Goal: Task Accomplishment & Management: Manage account settings

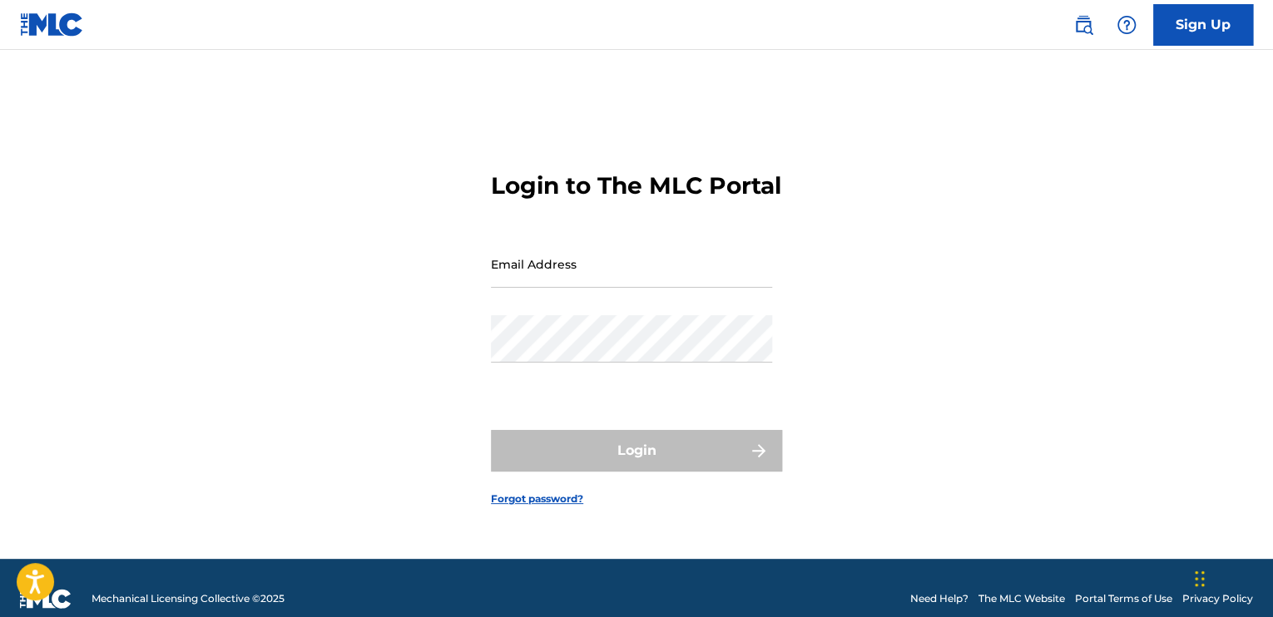
click at [539, 288] on input "Email Address" at bounding box center [631, 263] width 281 height 47
type input "[EMAIL_ADDRESS][DOMAIN_NAME]"
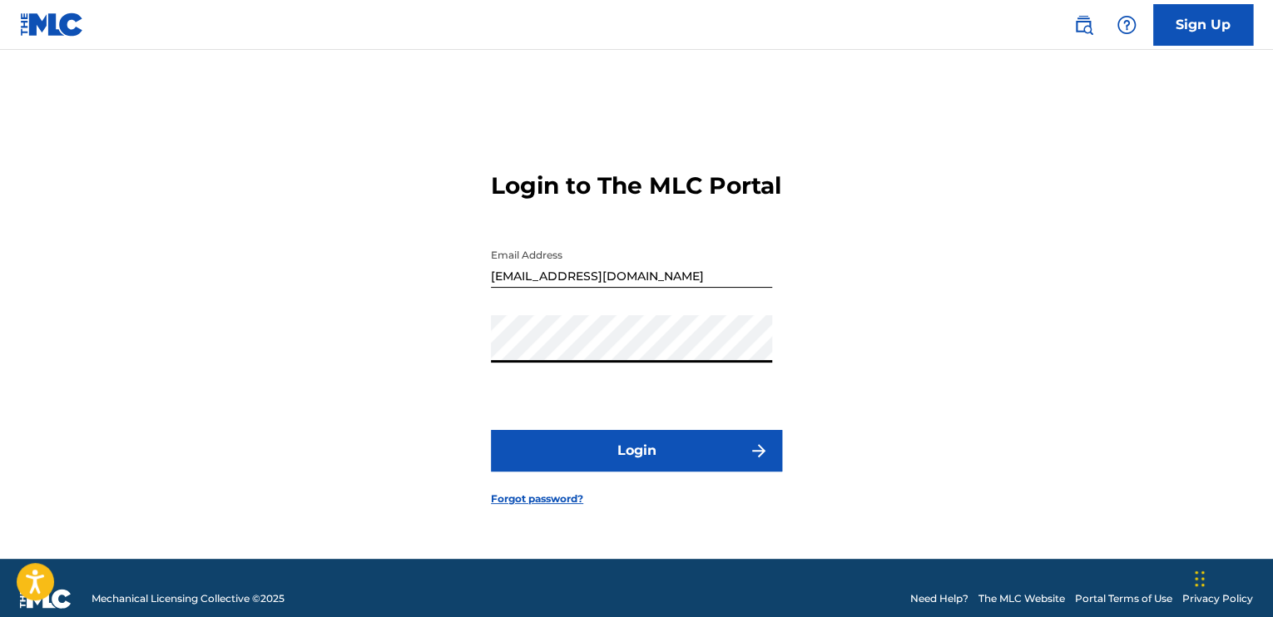
click at [491, 430] on button "Login" at bounding box center [636, 451] width 291 height 42
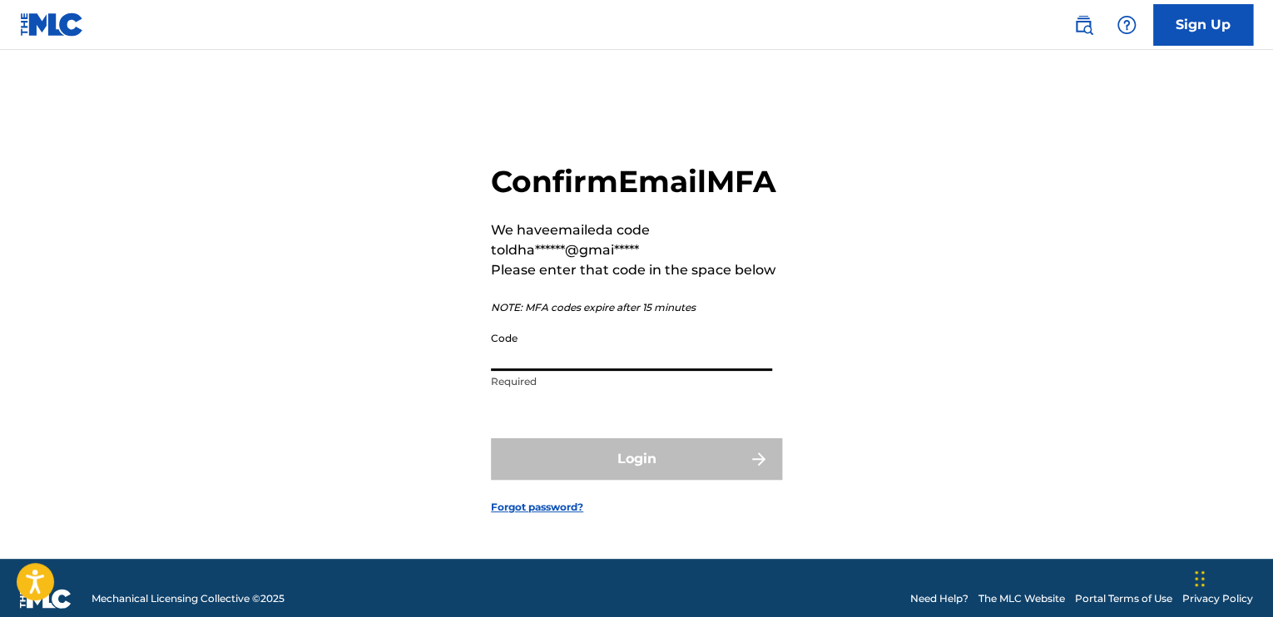
paste input "132923"
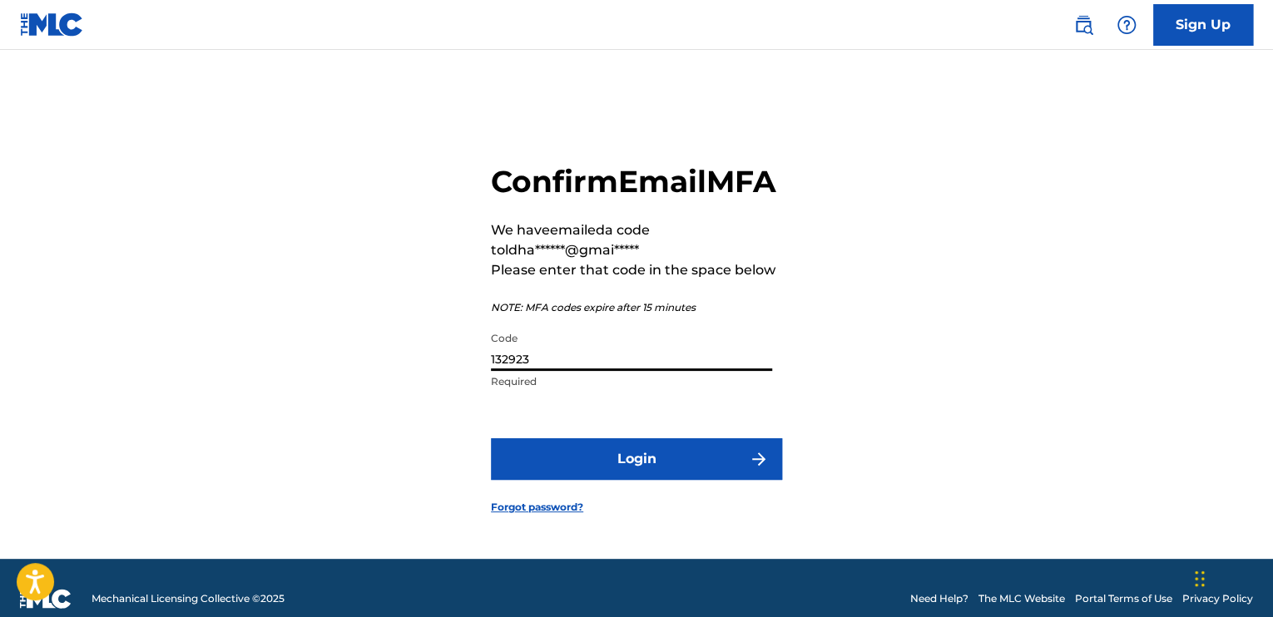
type input "132923"
click at [491, 438] on button "Login" at bounding box center [636, 459] width 291 height 42
